Goal: Find specific page/section: Find specific page/section

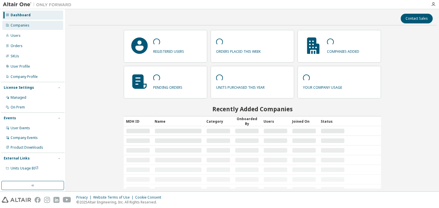
click at [27, 23] on div "Companies" at bounding box center [20, 25] width 19 height 5
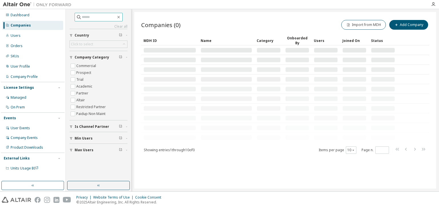
click at [99, 20] on span at bounding box center [99, 17] width 48 height 9
click at [97, 17] on input "text" at bounding box center [99, 17] width 34 height 6
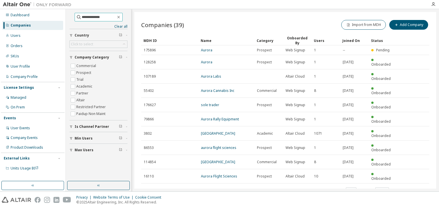
type input "**********"
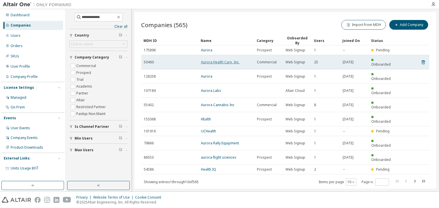
click at [218, 61] on link "Aurora Health Care, Inc." at bounding box center [220, 62] width 39 height 5
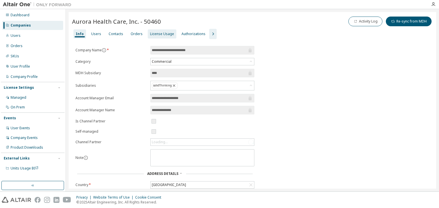
click at [155, 34] on div "License Usage" at bounding box center [162, 34] width 24 height 5
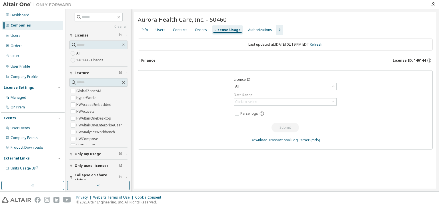
click at [155, 34] on div "Users" at bounding box center [160, 29] width 15 height 9
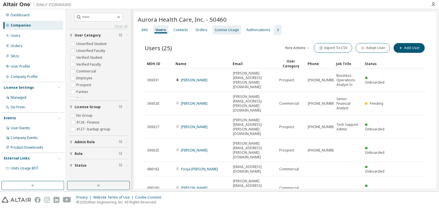
click at [226, 29] on div "License Usage" at bounding box center [227, 30] width 24 height 5
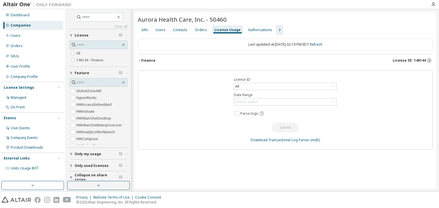
click at [141, 59] on icon "button" at bounding box center [139, 60] width 3 height 3
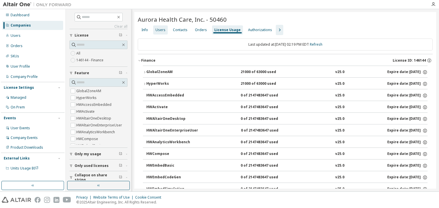
click at [160, 29] on div "Users" at bounding box center [161, 30] width 10 height 5
